Goal: Transaction & Acquisition: Purchase product/service

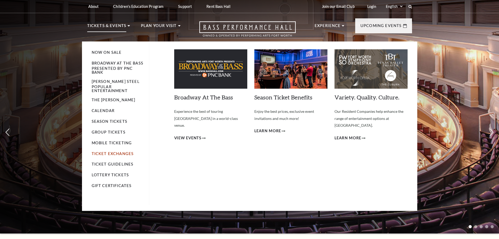
click at [113, 151] on link "Ticket Exchanges" at bounding box center [113, 153] width 42 height 4
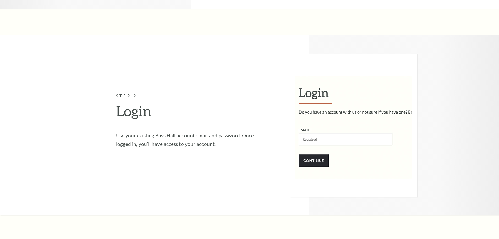
scroll to position [603, 0]
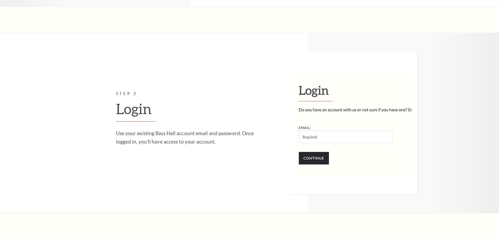
click at [318, 140] on img at bounding box center [353, 122] width 127 height 143
click at [319, 137] on img at bounding box center [353, 122] width 127 height 143
click at [310, 137] on img at bounding box center [353, 122] width 127 height 143
click at [310, 135] on img at bounding box center [353, 122] width 127 height 143
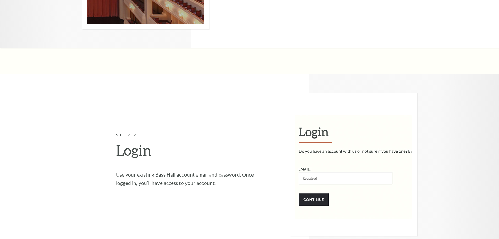
scroll to position [629, 0]
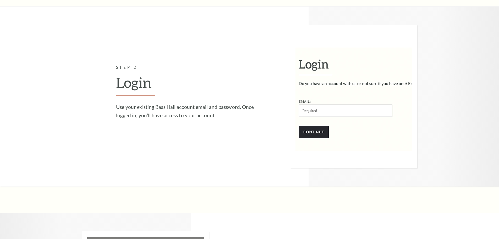
click at [311, 133] on img at bounding box center [353, 96] width 127 height 143
click at [304, 111] on img at bounding box center [353, 96] width 127 height 143
click at [312, 111] on img at bounding box center [353, 96] width 127 height 143
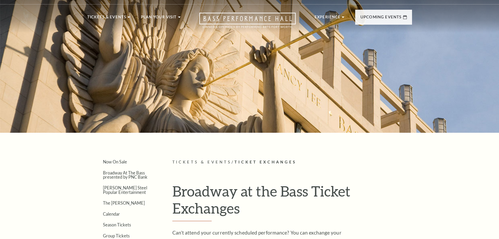
scroll to position [0, 0]
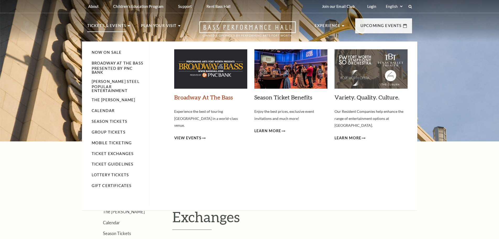
click at [190, 98] on link "Broadway At The Bass" at bounding box center [203, 97] width 59 height 7
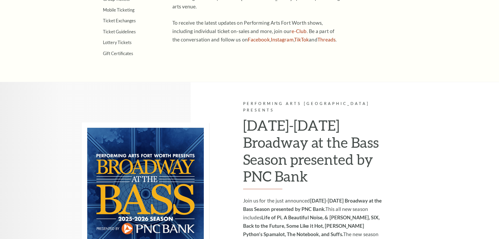
scroll to position [314, 0]
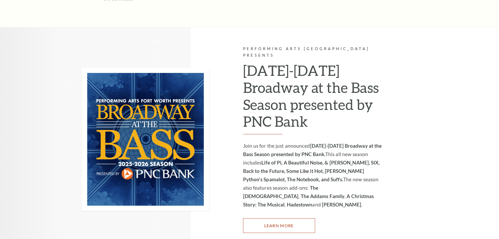
click at [273, 218] on link "Learn More" at bounding box center [279, 225] width 72 height 15
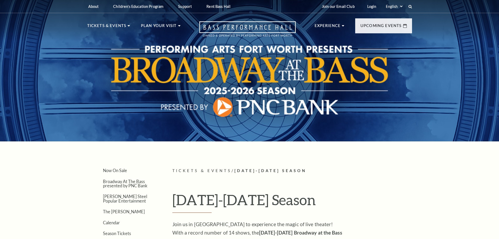
scroll to position [131, 0]
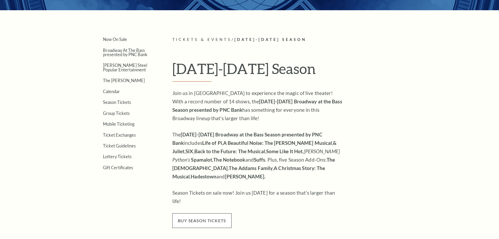
click at [209, 214] on span "buy season tickets" at bounding box center [201, 220] width 59 height 15
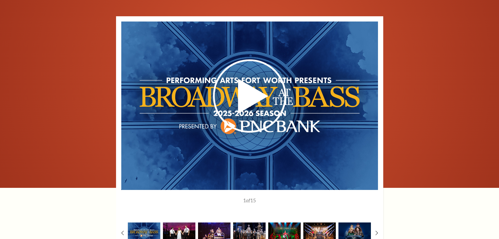
scroll to position [419, 0]
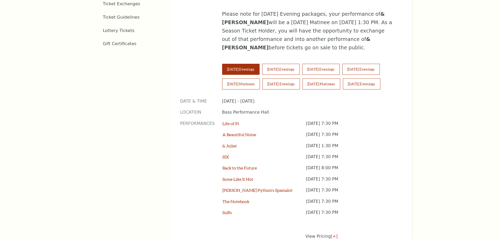
scroll to position [419, 0]
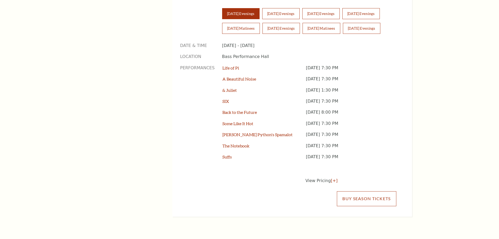
click at [368, 191] on link "Buy Season Tickets" at bounding box center [366, 198] width 59 height 15
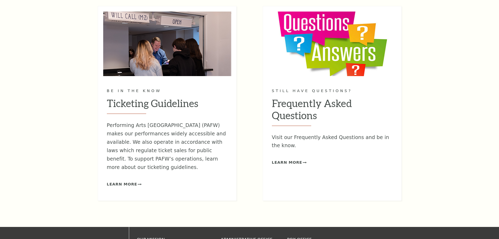
scroll to position [681, 0]
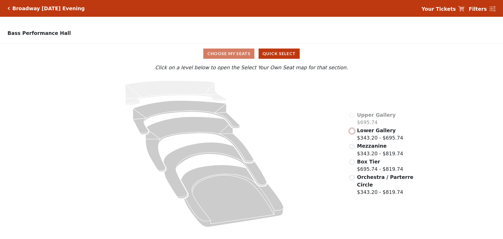
click at [353, 133] on input "radio" at bounding box center [352, 130] width 5 height 5
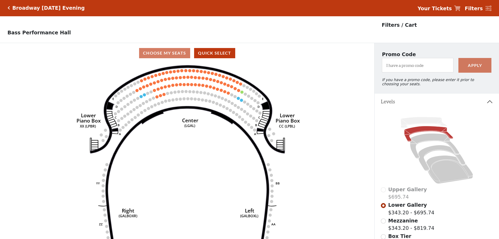
scroll to position [24, 0]
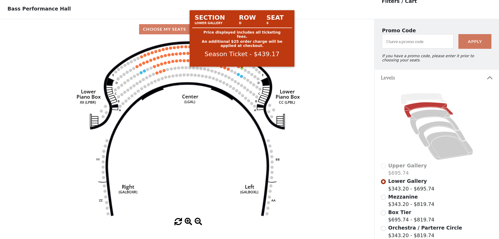
click at [242, 70] on circle at bounding box center [242, 68] width 3 height 3
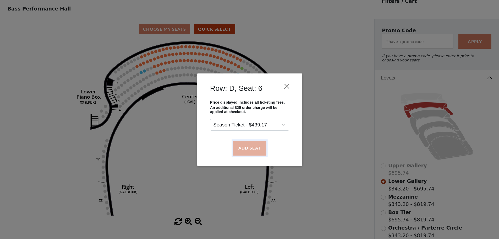
click at [248, 143] on button "Add Seat" at bounding box center [250, 147] width 34 height 15
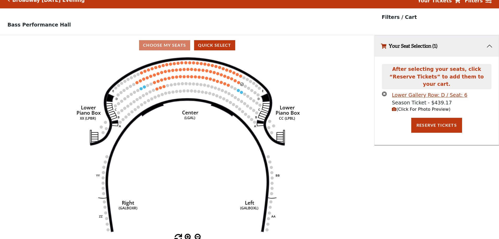
scroll to position [13, 0]
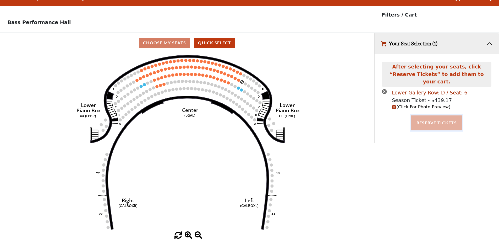
click at [431, 118] on button "Reserve Tickets" at bounding box center [436, 122] width 51 height 15
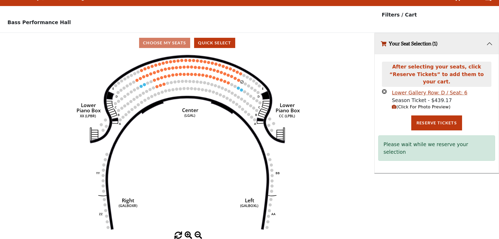
click at [394, 105] on icon "button" at bounding box center [394, 107] width 4 height 4
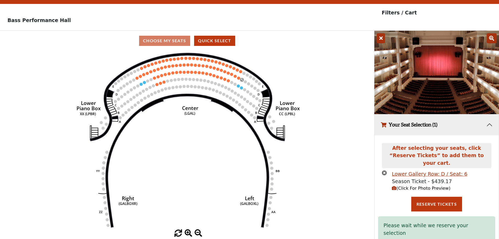
click at [339, 147] on icon "Right (GALBOXR) E D C B A E D C B A YY ZZ Left (GALBOXL) BB AA Center Lower Pia…" at bounding box center [187, 140] width 337 height 178
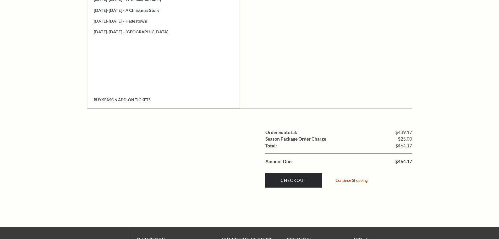
scroll to position [1074, 0]
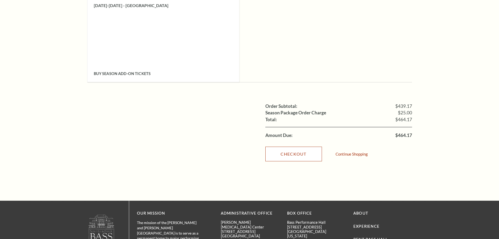
click at [298, 146] on link "Checkout" at bounding box center [293, 153] width 57 height 15
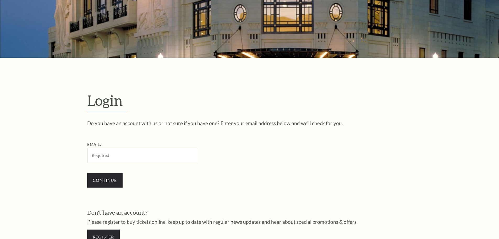
scroll to position [175, 0]
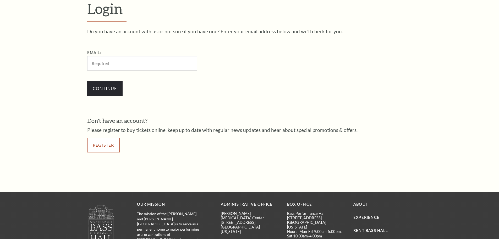
click at [115, 147] on link "Register" at bounding box center [103, 145] width 32 height 15
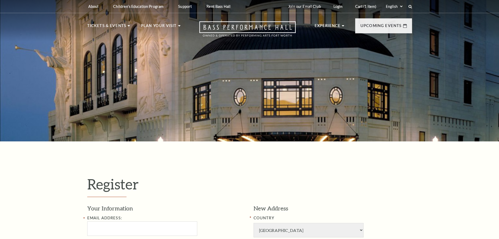
select select "1"
select select "TX"
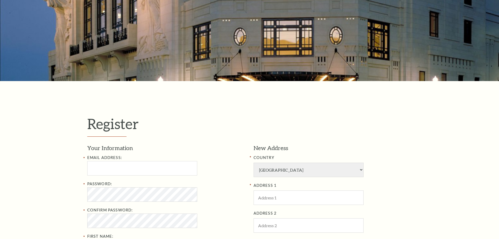
scroll to position [105, 0]
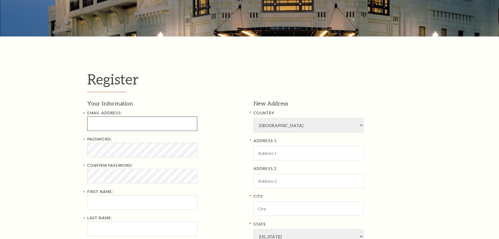
click at [115, 121] on input "text" at bounding box center [142, 123] width 110 height 14
type input "cptest1@jixaw.com"
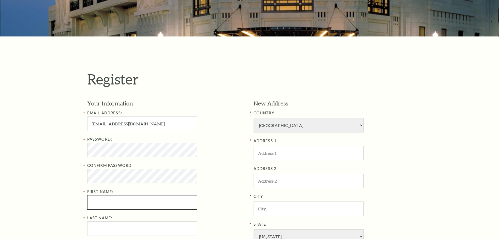
click at [105, 202] on input "First Name:" at bounding box center [142, 202] width 110 height 14
type input "Carlie"
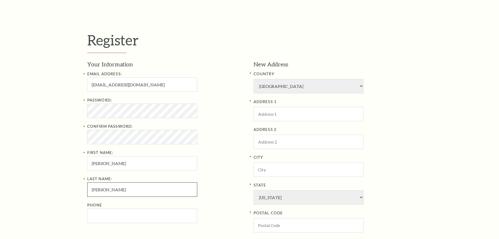
scroll to position [183, 0]
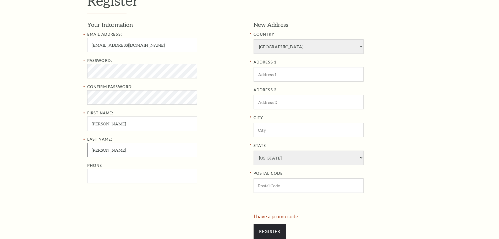
type input "Perry"
click at [265, 71] on input "text" at bounding box center [309, 74] width 110 height 14
type input "11 St St"
click at [272, 132] on input "text" at bounding box center [309, 130] width 110 height 14
type input "Louisville"
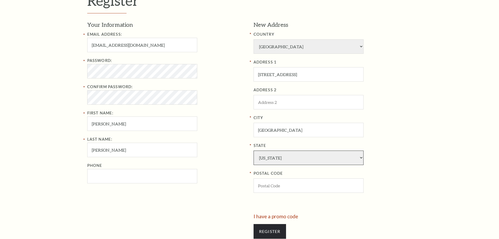
select select "KY"
type input "40214-1335"
click at [118, 171] on input "Phone" at bounding box center [142, 176] width 110 height 14
click at [179, 227] on div at bounding box center [168, 229] width 162 height 30
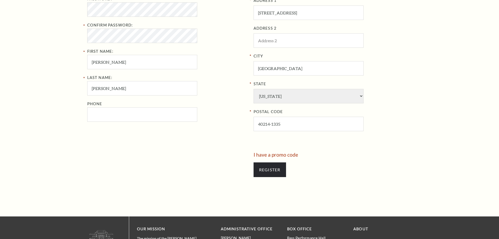
scroll to position [236, 0]
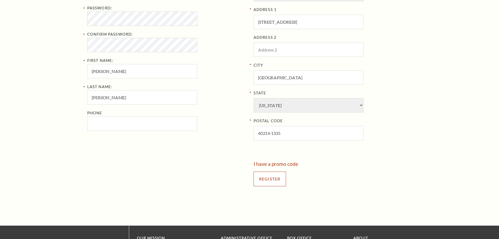
click at [266, 182] on input "Register" at bounding box center [270, 178] width 32 height 15
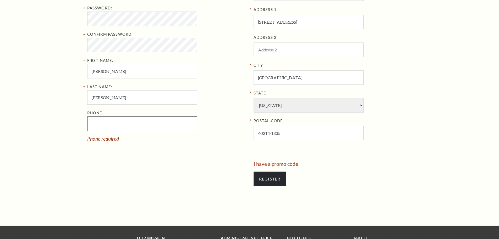
click at [104, 123] on input "Phone" at bounding box center [142, 123] width 110 height 14
type input "111-111-1111"
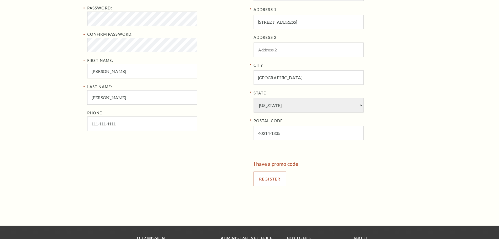
click at [266, 176] on input "Register" at bounding box center [270, 178] width 32 height 15
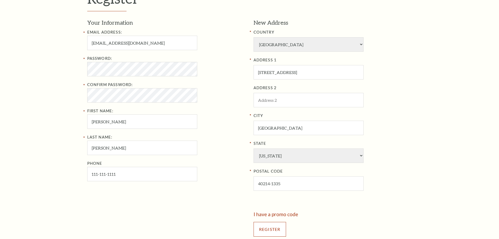
scroll to position [183, 0]
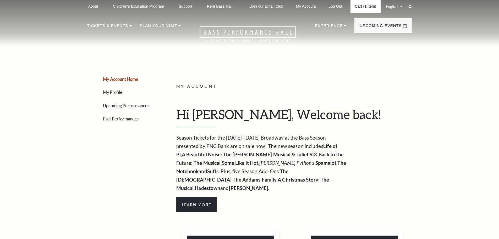
click at [367, 6] on link "Cart (1 item)" at bounding box center [366, 6] width 30 height 13
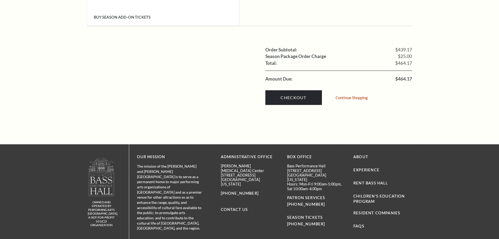
scroll to position [1153, 0]
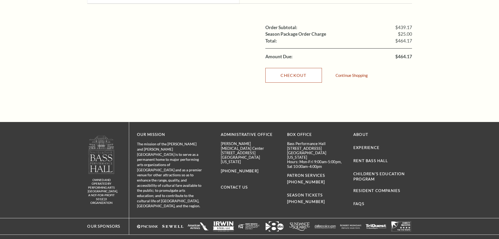
click at [294, 68] on link "Checkout" at bounding box center [293, 75] width 57 height 15
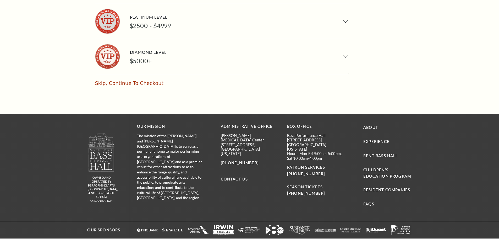
scroll to position [405, 0]
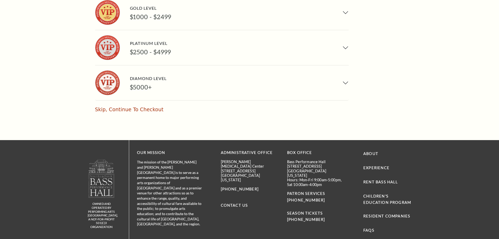
click at [111, 105] on p "Skip, Continue To Checkout" at bounding box center [180, 109] width 170 height 8
click at [112, 106] on link "Skip, Continue To Checkout" at bounding box center [129, 109] width 68 height 6
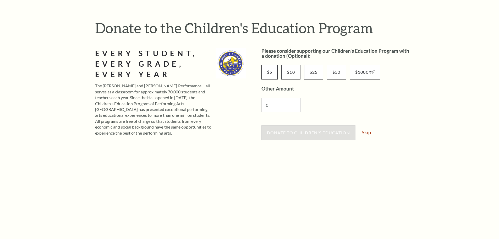
scroll to position [46, 0]
click at [367, 133] on link "Skip" at bounding box center [366, 132] width 9 height 5
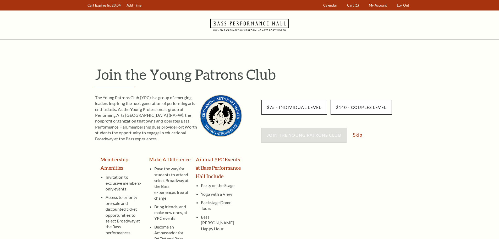
click at [357, 135] on link "Skip" at bounding box center [357, 134] width 9 height 5
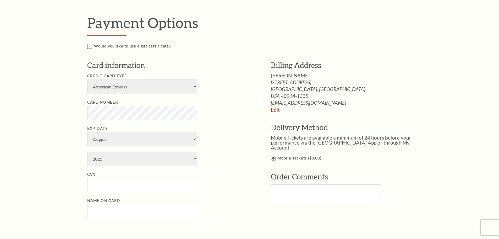
scroll to position [393, 0]
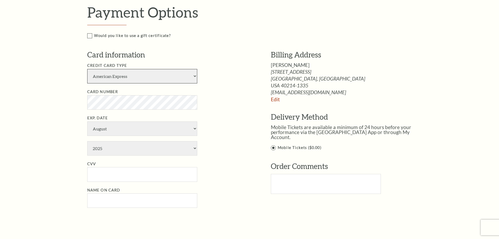
click at [110, 78] on select "American Express Visa Master Card Discover" at bounding box center [142, 76] width 110 height 14
select select "24"
click at [87, 69] on select "American Express Visa Master Card Discover" at bounding box center [142, 76] width 110 height 14
click at [98, 154] on select "2025 2026 2027 2028 2029 2030 2031 2032 2033 2034" at bounding box center [142, 148] width 110 height 14
select select "2027"
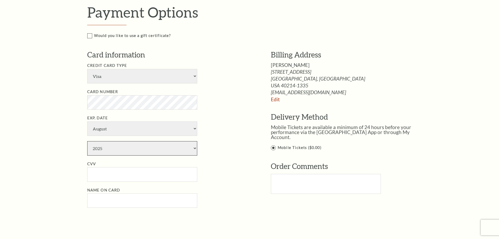
click at [87, 141] on select "2025 2026 2027 2028 2029 2030 2031 2032 2033 2034" at bounding box center [142, 148] width 110 height 14
click at [101, 171] on input "CVV" at bounding box center [142, 174] width 110 height 14
type input "111"
click at [118, 205] on input "Name on Card" at bounding box center [142, 200] width 110 height 14
type input "Carl"
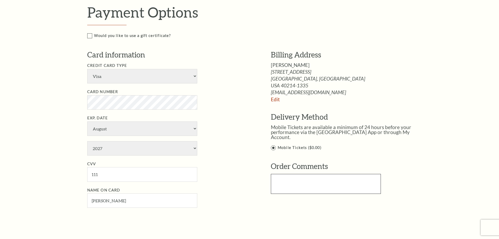
click at [292, 186] on textarea at bounding box center [326, 184] width 110 height 20
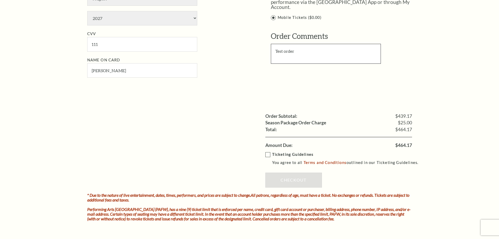
scroll to position [524, 0]
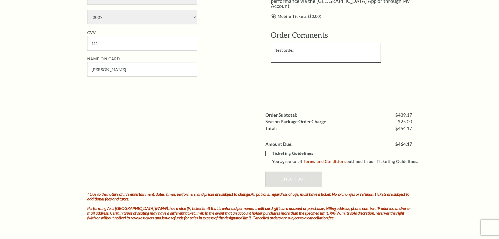
type textarea "Test order"
click at [265, 153] on label "Ticketing Guidelines You agree to all Terms and Conditions outlined in our Tick…" at bounding box center [344, 157] width 158 height 14
click at [0, 0] on input "Ticketing Guidelines You agree to all Terms and Conditions outlined in our Tick…" at bounding box center [0, 0] width 0 height 0
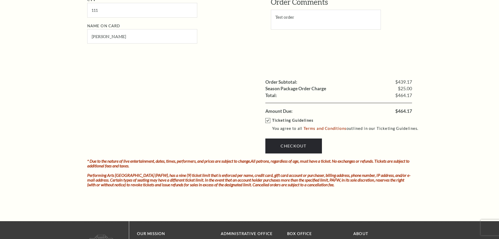
scroll to position [603, 0]
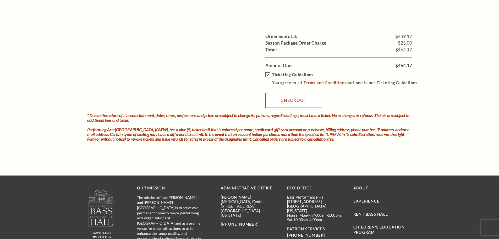
click at [293, 100] on link "Checkout" at bounding box center [293, 100] width 57 height 15
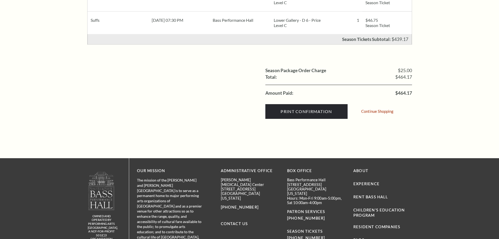
scroll to position [314, 0]
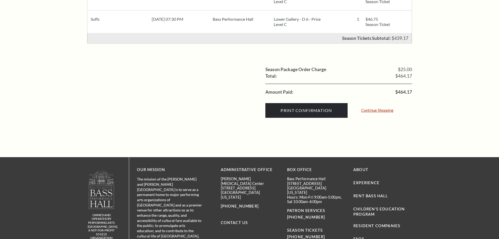
click at [377, 111] on link "Continue Shopping" at bounding box center [377, 110] width 32 height 4
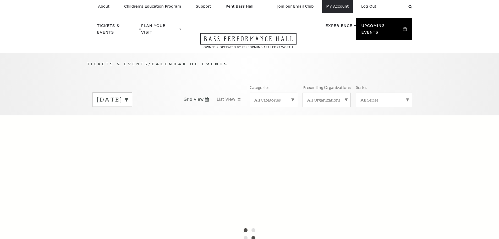
click at [333, 9] on link "My Account" at bounding box center [337, 6] width 31 height 13
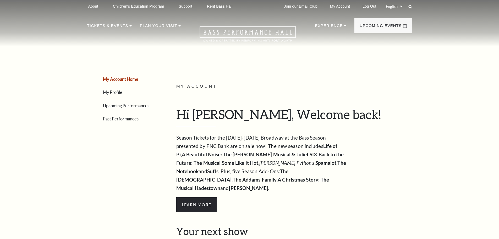
click at [110, 104] on link "Upcoming Performances" at bounding box center [126, 105] width 46 height 5
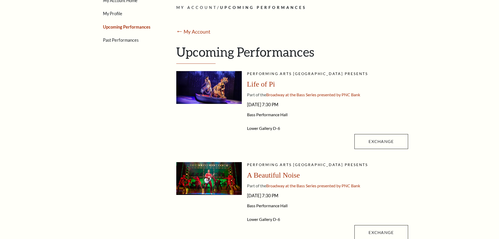
scroll to position [105, 0]
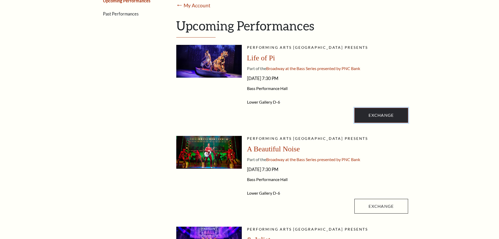
click at [395, 114] on link "Exchange" at bounding box center [381, 115] width 53 height 15
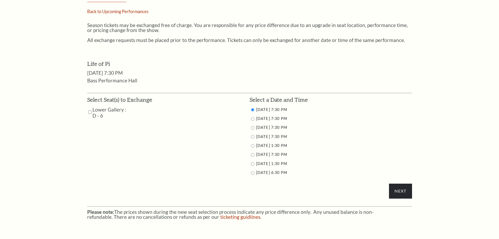
scroll to position [236, 0]
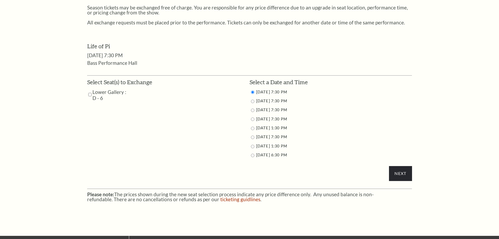
click at [90, 95] on input "checkbox" at bounding box center [89, 94] width 3 height 11
click at [90, 93] on input "checkbox" at bounding box center [89, 94] width 3 height 11
checkbox input "false"
click at [253, 128] on input "radio" at bounding box center [252, 128] width 3 height 3
radio input "true"
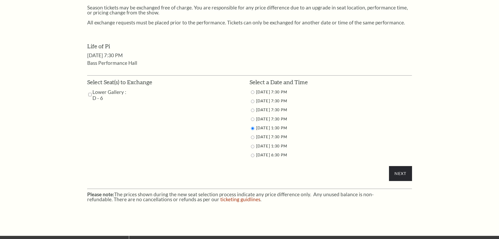
click at [262, 93] on label "[DATE] 7:30 PM" at bounding box center [271, 92] width 31 height 4
click at [253, 92] on input "radio" at bounding box center [252, 91] width 3 height 3
radio input "true"
click at [398, 173] on input "Next" at bounding box center [400, 173] width 23 height 15
click at [94, 96] on label "Lower Gallery : D - 6" at bounding box center [110, 95] width 35 height 12
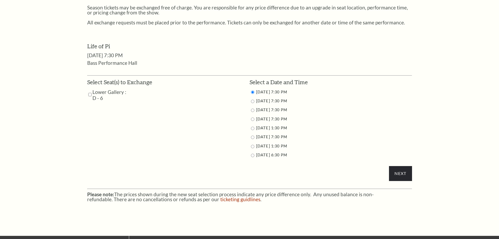
click at [91, 94] on input "checkbox" at bounding box center [89, 94] width 3 height 11
checkbox input "true"
click at [399, 172] on input "Next" at bounding box center [400, 173] width 23 height 15
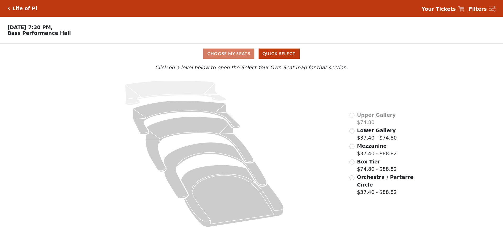
click at [16, 10] on h5 "Life of Pi" at bounding box center [24, 9] width 25 height 6
click at [11, 8] on div "Life of Pi" at bounding box center [23, 9] width 27 height 6
click at [296, 56] on button "Quick Select" at bounding box center [279, 53] width 41 height 10
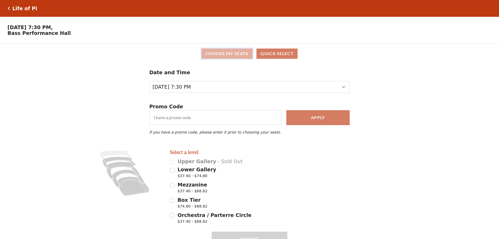
click at [221, 53] on button "Choose My Seats" at bounding box center [227, 53] width 51 height 10
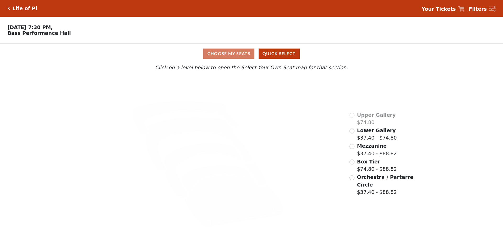
click at [25, 9] on h5 "Life of Pi" at bounding box center [24, 9] width 25 height 6
click at [10, 9] on div "Life of Pi" at bounding box center [23, 9] width 27 height 6
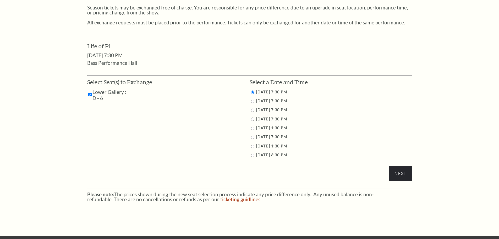
click at [252, 111] on input "radio" at bounding box center [252, 109] width 3 height 3
radio input "true"
click at [394, 174] on input "Next" at bounding box center [400, 173] width 23 height 15
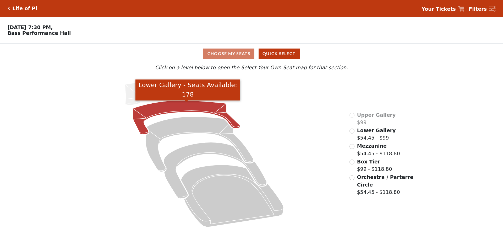
click at [207, 111] on icon "Lower Gallery - Seats Available: 178" at bounding box center [186, 117] width 107 height 34
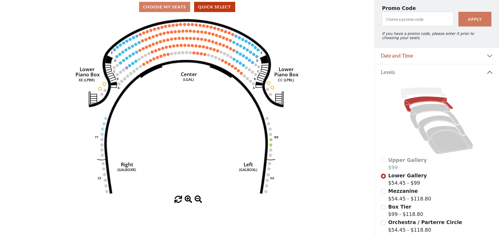
scroll to position [24, 0]
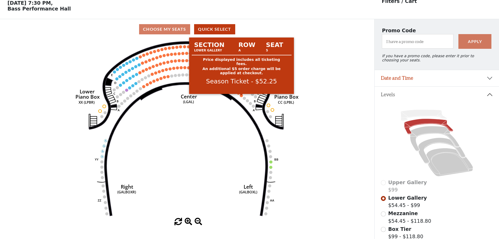
click at [242, 97] on circle at bounding box center [241, 95] width 3 height 3
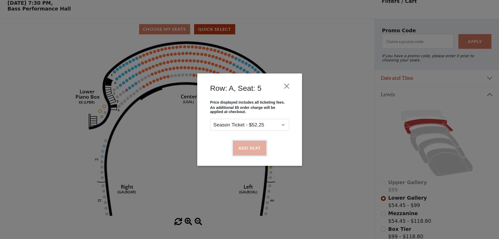
click at [253, 147] on button "Add Seat" at bounding box center [250, 147] width 34 height 15
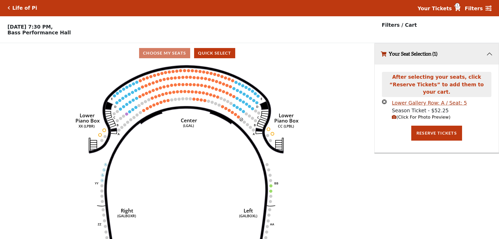
scroll to position [0, 0]
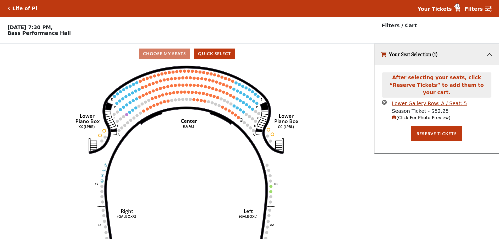
click at [394, 115] on icon "button" at bounding box center [394, 117] width 4 height 4
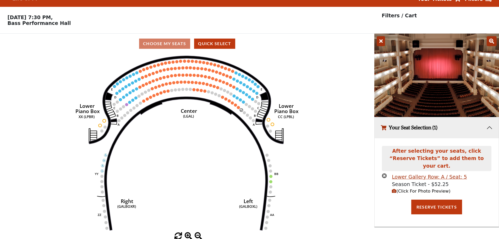
scroll to position [13, 0]
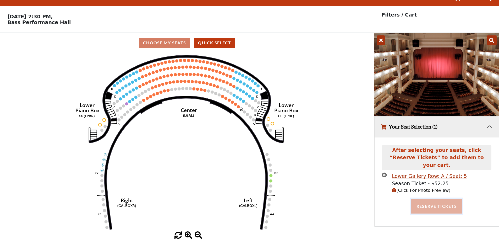
click at [450, 199] on button "Reserve Tickets" at bounding box center [436, 206] width 51 height 15
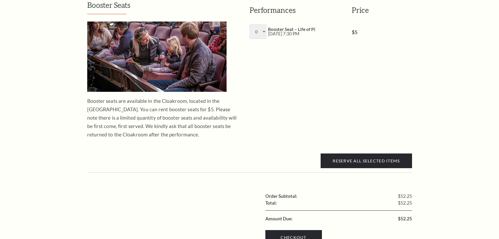
scroll to position [603, 0]
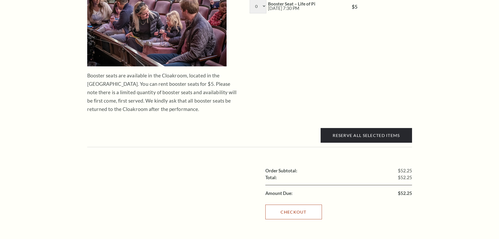
click at [305, 204] on link "Checkout" at bounding box center [293, 211] width 57 height 15
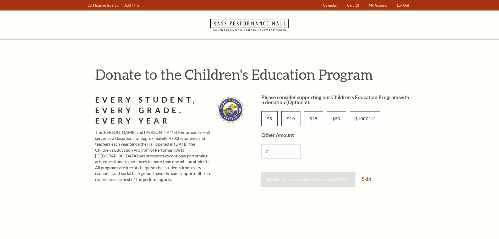
click at [368, 178] on link "Skip" at bounding box center [366, 178] width 9 height 5
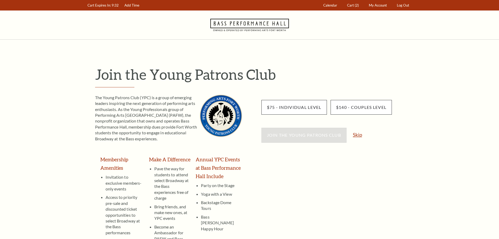
click at [360, 136] on link "Skip" at bounding box center [357, 134] width 9 height 5
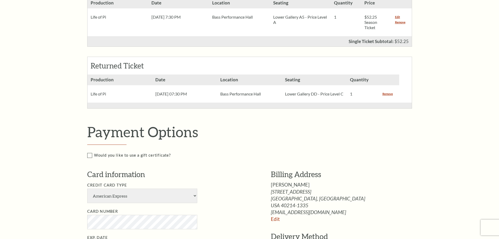
scroll to position [183, 0]
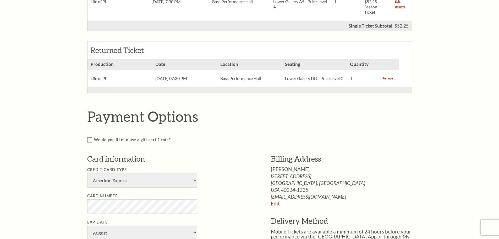
click at [386, 80] on link "Remove" at bounding box center [388, 78] width 10 height 5
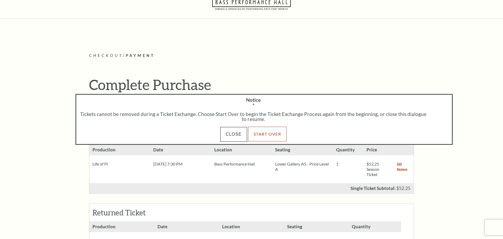
click at [276, 132] on link "Start Over" at bounding box center [267, 134] width 39 height 15
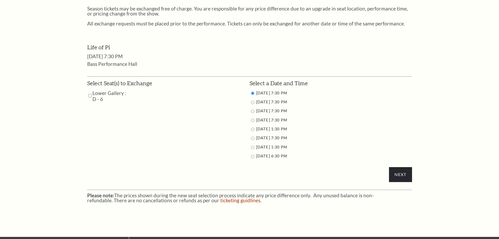
scroll to position [236, 0]
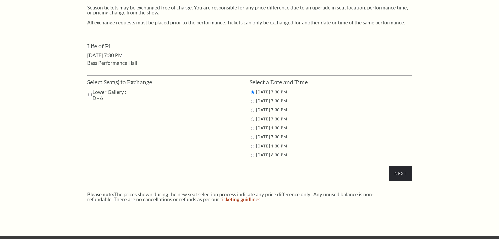
click at [90, 95] on input "checkbox" at bounding box center [89, 94] width 3 height 11
checkbox input "true"
click at [282, 119] on label "9/26/2025 7:30 PM" at bounding box center [271, 119] width 31 height 4
click at [270, 110] on label "9/25/2025 7:30 PM" at bounding box center [271, 109] width 31 height 4
click at [254, 110] on input "radio" at bounding box center [252, 109] width 3 height 3
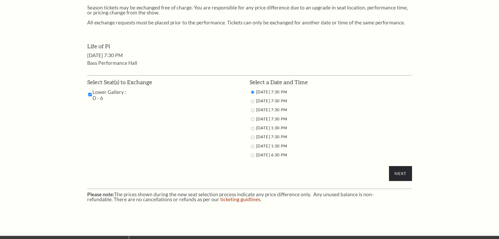
radio input "true"
click at [396, 172] on input "Next" at bounding box center [400, 173] width 23 height 15
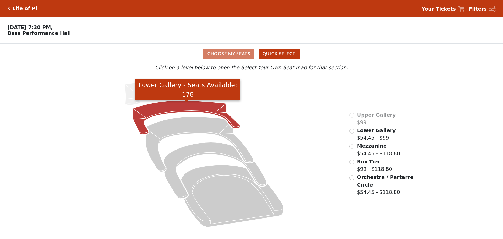
click at [157, 111] on icon "Lower Gallery - Seats Available: 178" at bounding box center [186, 117] width 107 height 34
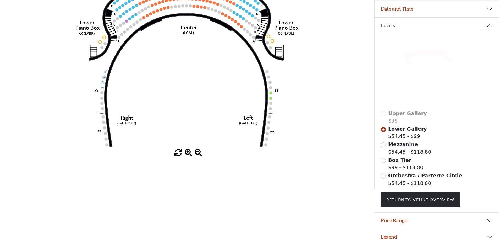
scroll to position [103, 0]
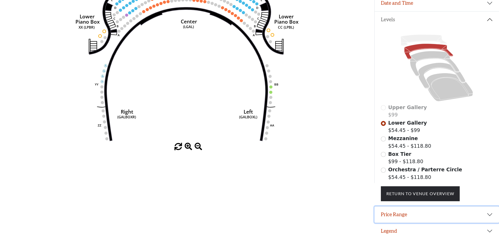
click at [413, 212] on button "Price Range" at bounding box center [437, 214] width 124 height 16
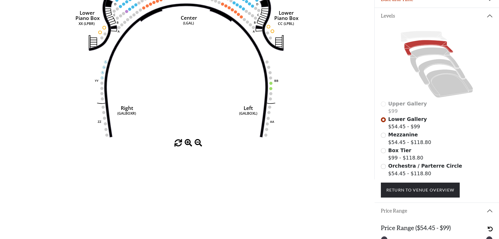
scroll to position [129, 0]
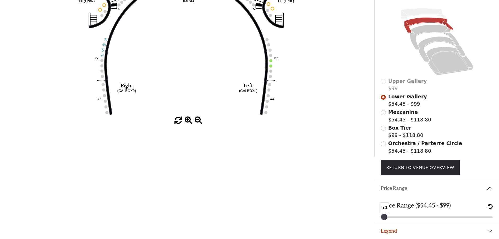
drag, startPoint x: 488, startPoint y: 217, endPoint x: 379, endPoint y: 215, distance: 109.5
click at [379, 215] on div "Price Range ($54.45 - $99) 54 54" at bounding box center [437, 209] width 124 height 26
drag, startPoint x: 383, startPoint y: 215, endPoint x: 392, endPoint y: 216, distance: 8.4
click at [390, 216] on div at bounding box center [387, 217] width 6 height 6
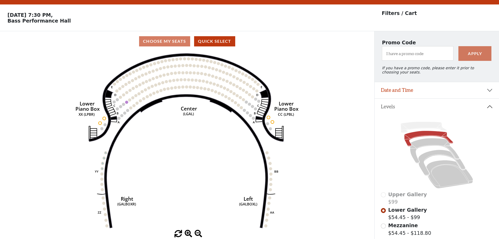
scroll to position [0, 0]
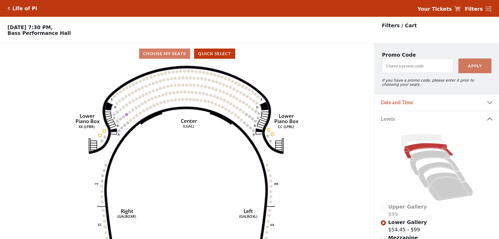
click at [10, 8] on div "Life of Pi" at bounding box center [23, 9] width 27 height 6
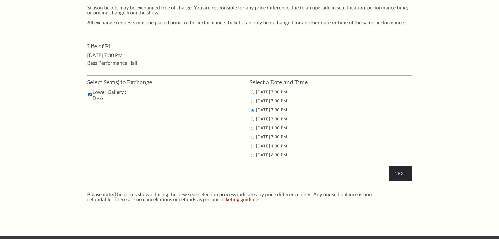
click at [258, 93] on label "[DATE] 7:30 PM" at bounding box center [271, 92] width 31 height 4
click at [253, 92] on input "radio" at bounding box center [252, 91] width 3 height 3
radio input "true"
click at [401, 172] on input "Next" at bounding box center [400, 173] width 23 height 15
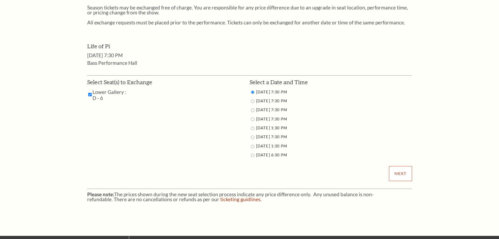
click at [405, 171] on input "Next" at bounding box center [400, 173] width 23 height 15
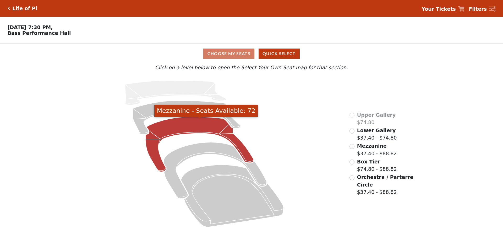
click at [207, 131] on icon "Mezzanine - Seats Available: 72" at bounding box center [200, 144] width 108 height 55
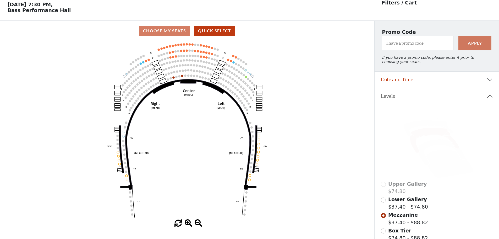
scroll to position [24, 0]
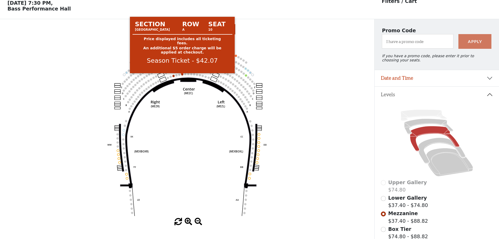
click at [182, 75] on circle at bounding box center [182, 74] width 2 height 2
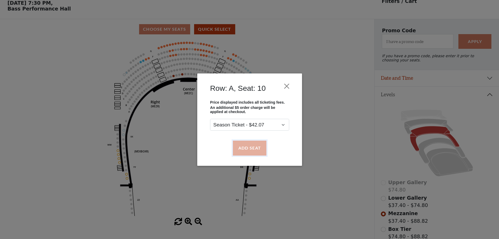
click at [252, 148] on button "Add Seat" at bounding box center [250, 147] width 34 height 15
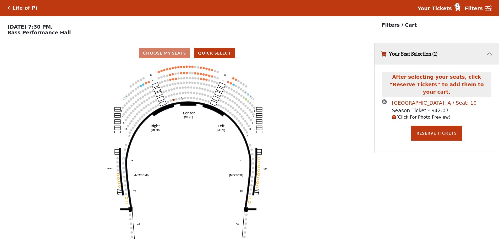
scroll to position [0, 0]
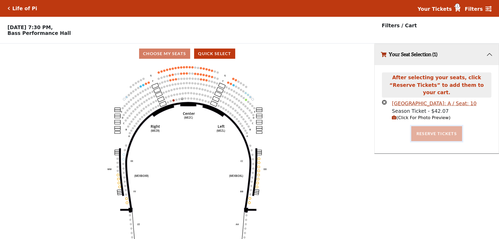
click at [443, 127] on button "Reserve Tickets" at bounding box center [436, 133] width 51 height 15
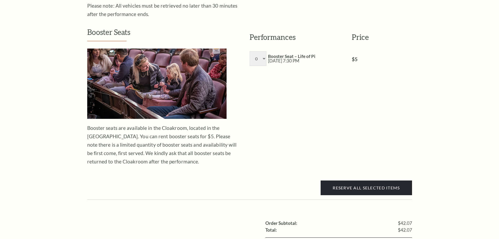
scroll to position [681, 0]
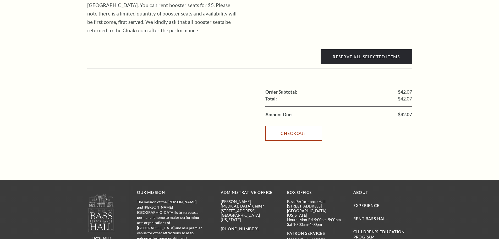
click at [281, 126] on link "Checkout" at bounding box center [293, 133] width 57 height 15
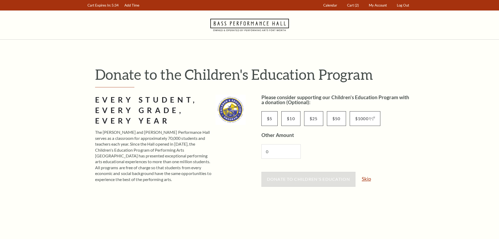
click at [366, 180] on link "Skip" at bounding box center [366, 178] width 9 height 5
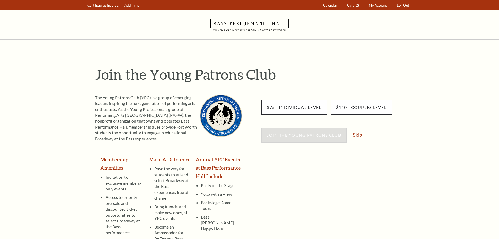
click at [360, 136] on link "Skip" at bounding box center [357, 134] width 9 height 5
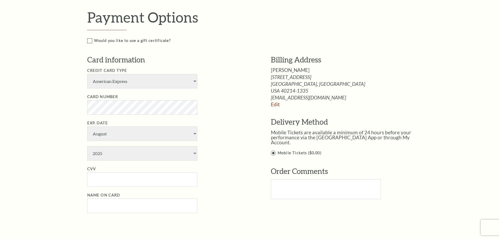
scroll to position [288, 0]
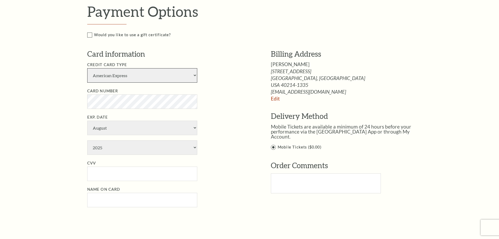
click at [122, 83] on select "American Express Visa Master Card Discover" at bounding box center [142, 75] width 110 height 14
select select "24"
click at [87, 73] on select "American Express Visa Master Card Discover" at bounding box center [142, 75] width 110 height 14
click at [92, 153] on select "2025 2026 2027 2028 2029 2030 2031 2032 2033 2034" at bounding box center [142, 147] width 110 height 14
select select "2026"
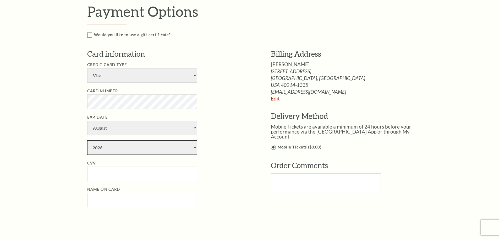
click at [87, 145] on select "2025 2026 2027 2028 2029 2030 2031 2032 2033 2034" at bounding box center [142, 147] width 110 height 14
click at [102, 170] on li "CVV" at bounding box center [171, 170] width 168 height 21
click at [103, 174] on input "CVV" at bounding box center [142, 173] width 110 height 14
type input "111"
click at [102, 207] on input "Name on Card" at bounding box center [142, 200] width 110 height 14
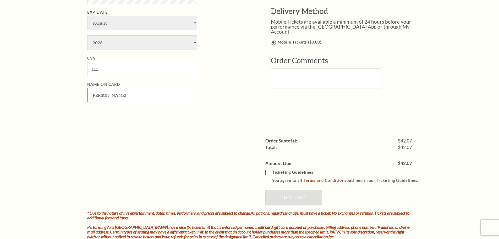
scroll to position [419, 0]
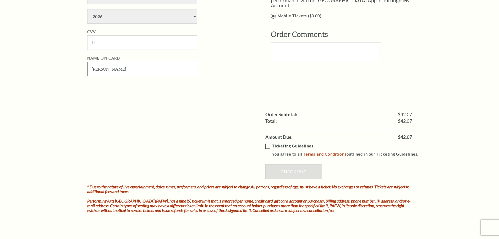
type input "Carl"
click at [270, 150] on label "Ticketing Guidelines You agree to all Terms and Conditions outlined in our Tick…" at bounding box center [344, 150] width 158 height 14
click at [0, 0] on input "Ticketing Guidelines You agree to all Terms and Conditions outlined in our Tick…" at bounding box center [0, 0] width 0 height 0
click at [282, 171] on link "Checkout" at bounding box center [293, 171] width 57 height 15
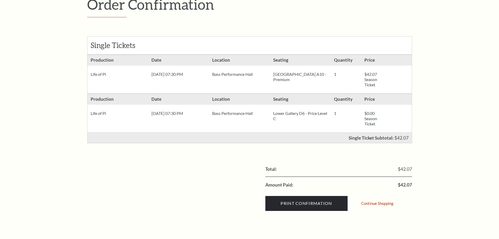
scroll to position [79, 0]
click at [388, 202] on link "Continue Shopping" at bounding box center [377, 202] width 32 height 4
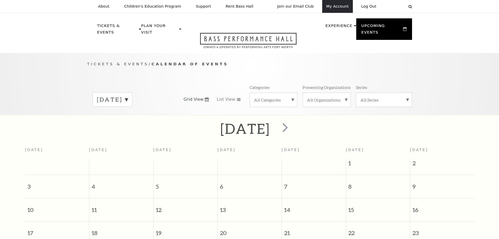
click at [350, 7] on link "My Account" at bounding box center [337, 6] width 31 height 13
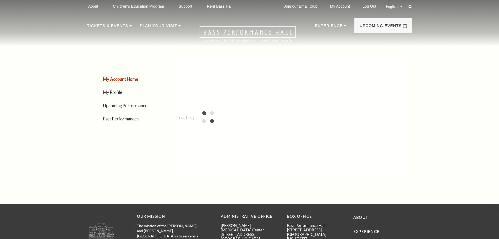
click at [114, 106] on link "Upcoming Performances" at bounding box center [126, 105] width 46 height 5
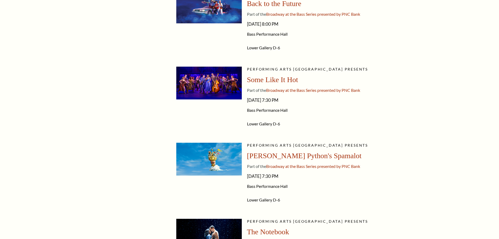
scroll to position [550, 0]
